Goal: Transaction & Acquisition: Purchase product/service

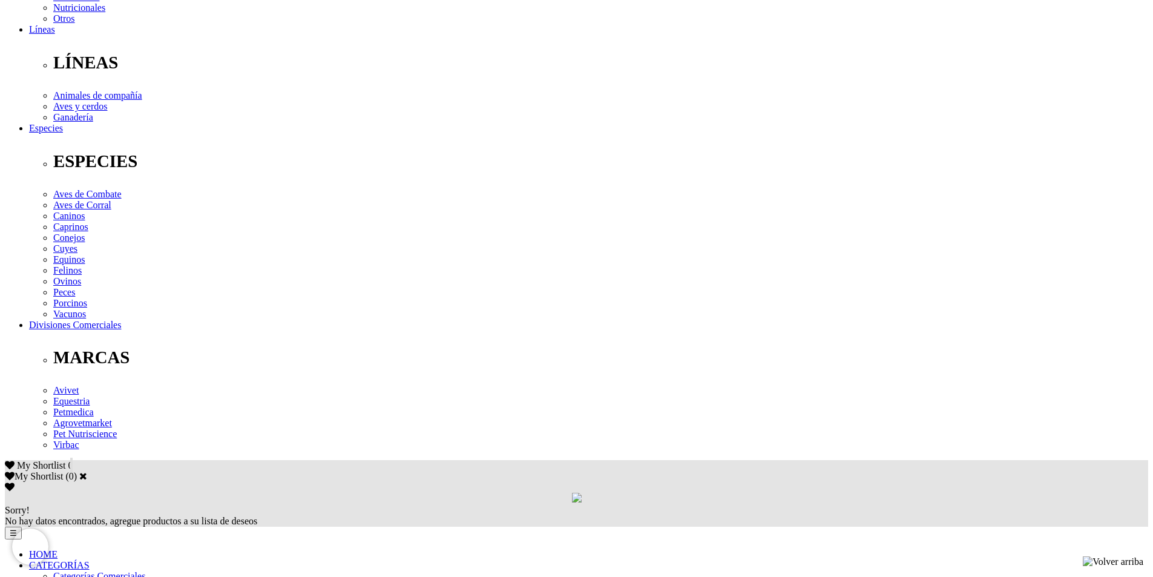
scroll to position [363, 0]
